Goal: Information Seeking & Learning: Learn about a topic

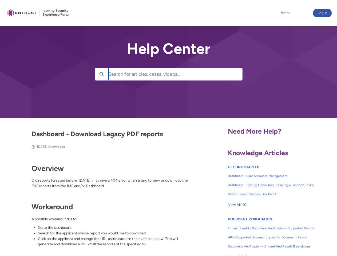
click at [102, 74] on lightning-primitive-icon "button" at bounding box center [101, 74] width 5 height 4
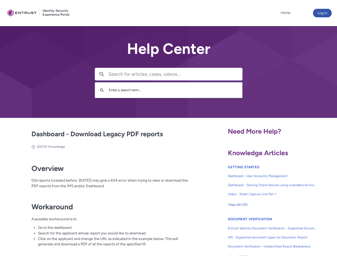
click at [102, 204] on h1 "Workaround" at bounding box center [112, 202] width 162 height 18
click at [237, 205] on span "View All (10)" at bounding box center [237, 205] width 19 height 8
